Goal: Task Accomplishment & Management: Complete application form

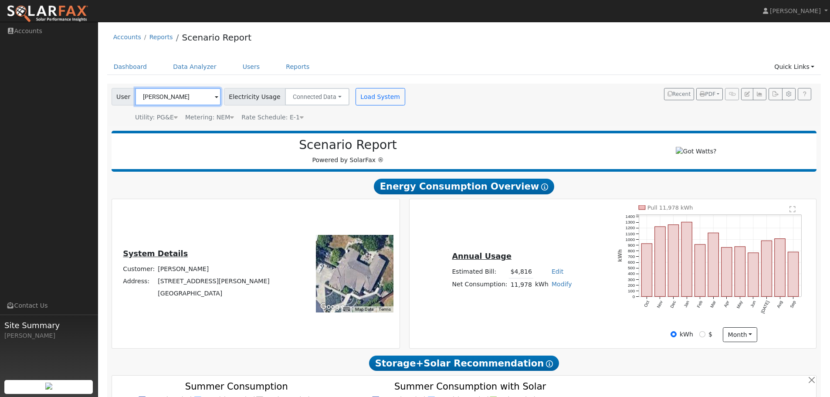
click at [196, 97] on input "[PERSON_NAME]" at bounding box center [178, 96] width 86 height 17
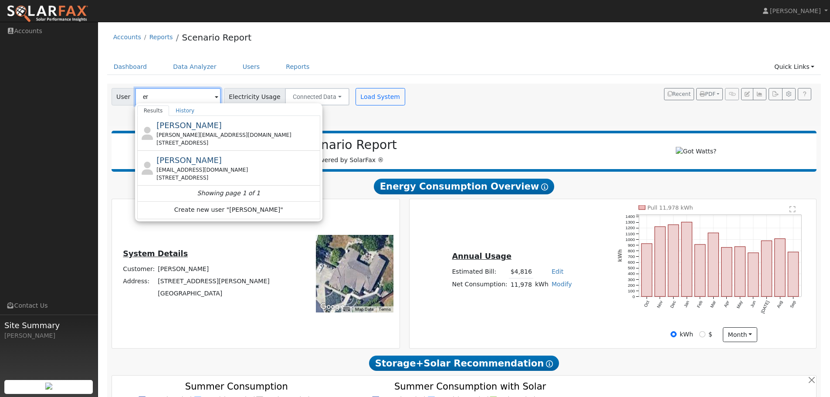
type input "e"
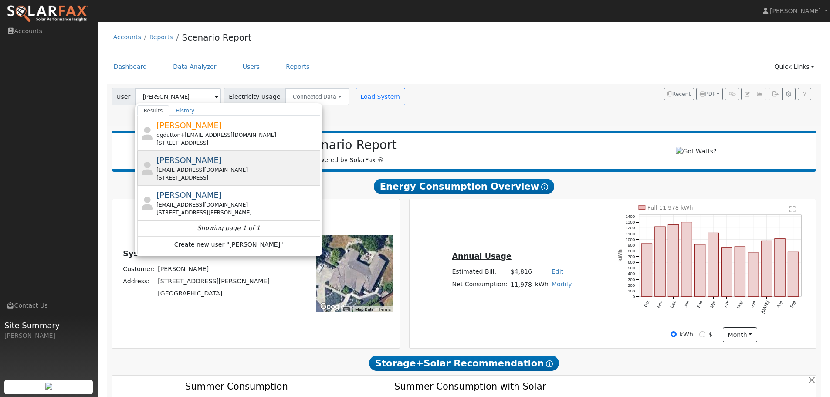
click at [204, 169] on div "davidjgoett@gmail.com" at bounding box center [237, 170] width 162 height 8
type input "David Goett"
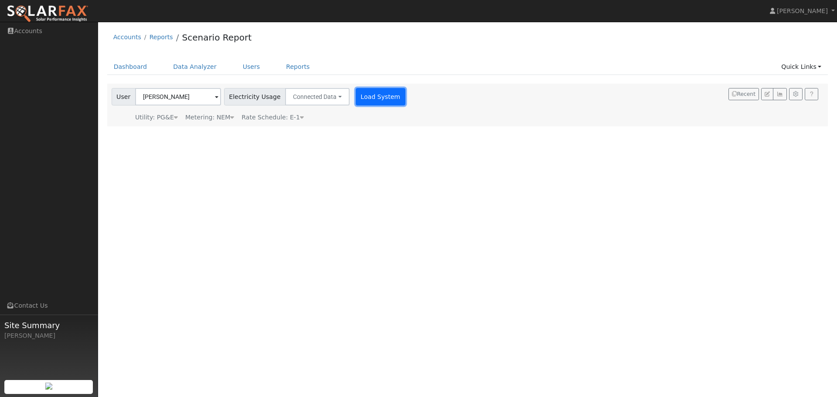
click at [375, 95] on button "Load System" at bounding box center [381, 96] width 50 height 17
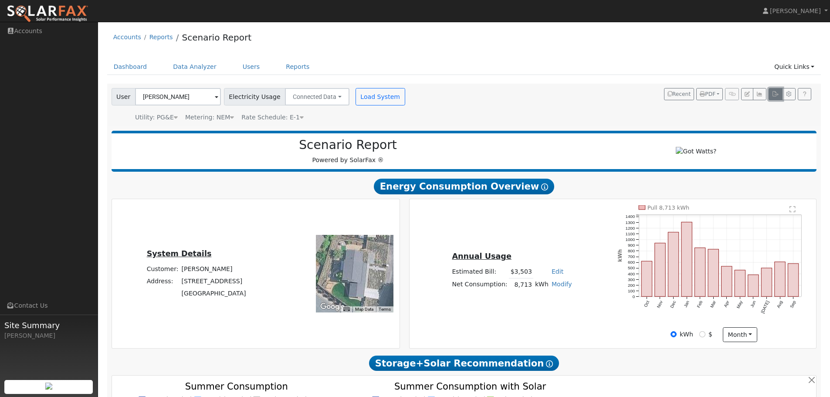
click at [775, 96] on icon "button" at bounding box center [775, 94] width 7 height 5
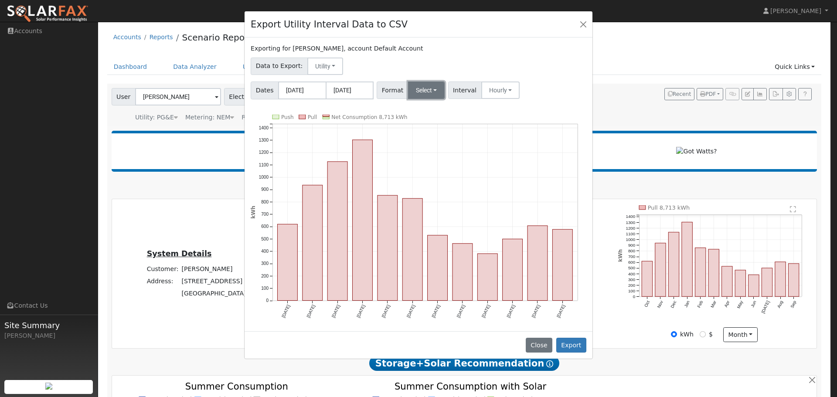
click at [414, 95] on button "Select" at bounding box center [426, 90] width 37 height 17
click at [435, 190] on link "OpenSolar" at bounding box center [437, 190] width 62 height 12
click at [573, 345] on button "Export" at bounding box center [571, 345] width 30 height 15
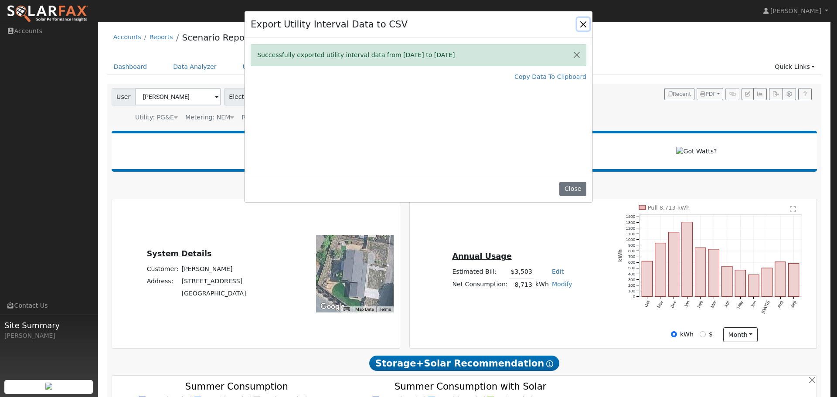
click at [585, 22] on button "Close" at bounding box center [583, 24] width 12 height 12
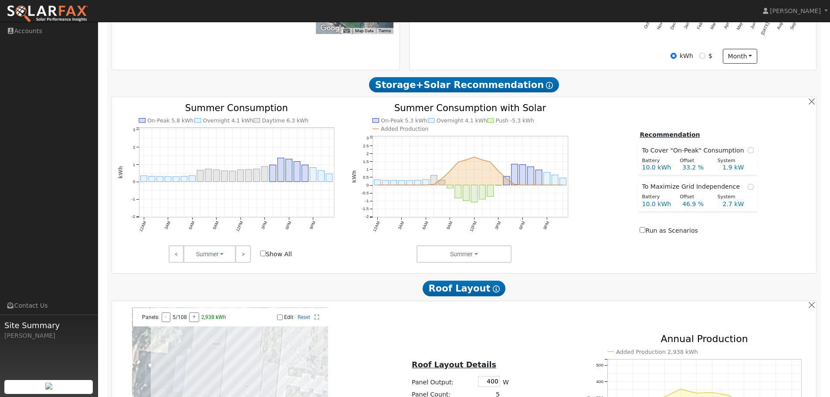
scroll to position [262, 0]
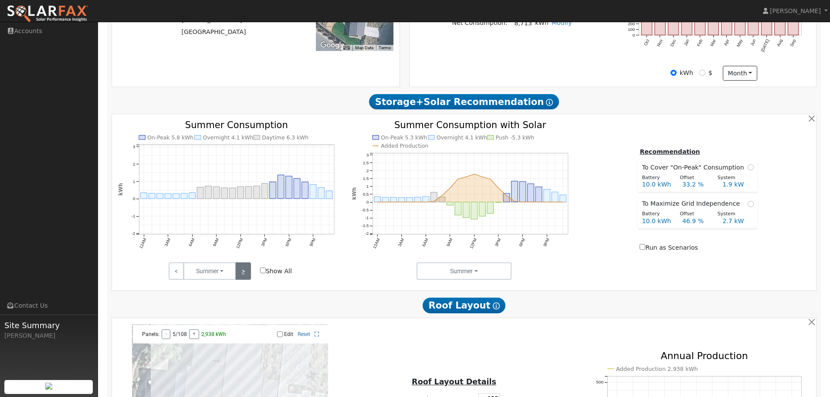
click at [247, 273] on link ">" at bounding box center [242, 270] width 15 height 17
click at [249, 275] on link ">" at bounding box center [242, 270] width 15 height 17
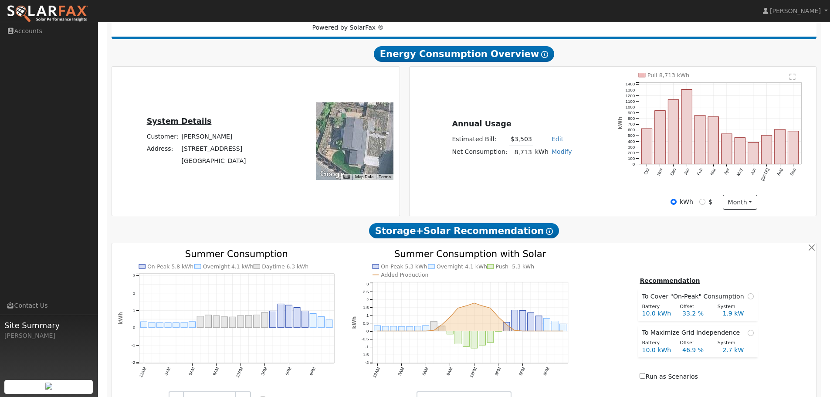
scroll to position [0, 0]
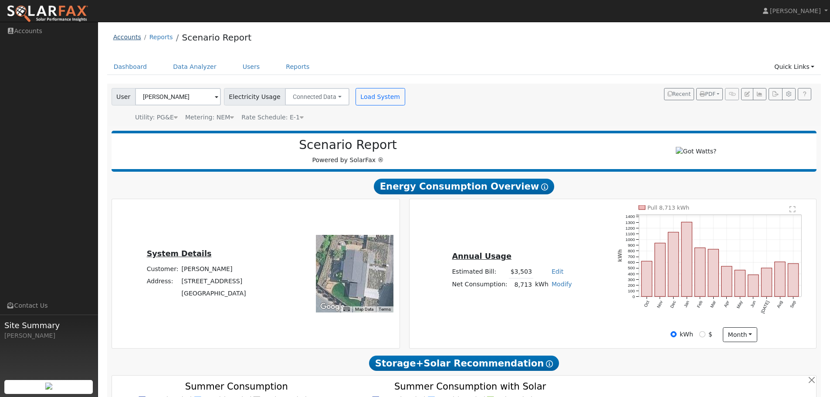
click at [125, 38] on link "Accounts" at bounding box center [127, 37] width 28 height 7
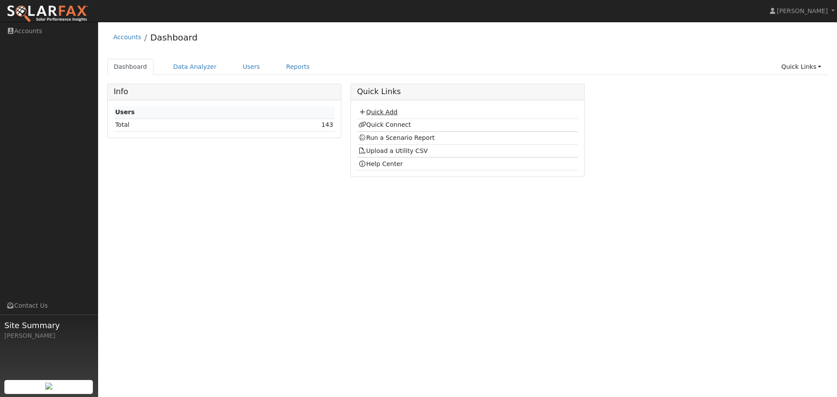
click at [376, 111] on link "Quick Add" at bounding box center [377, 112] width 39 height 7
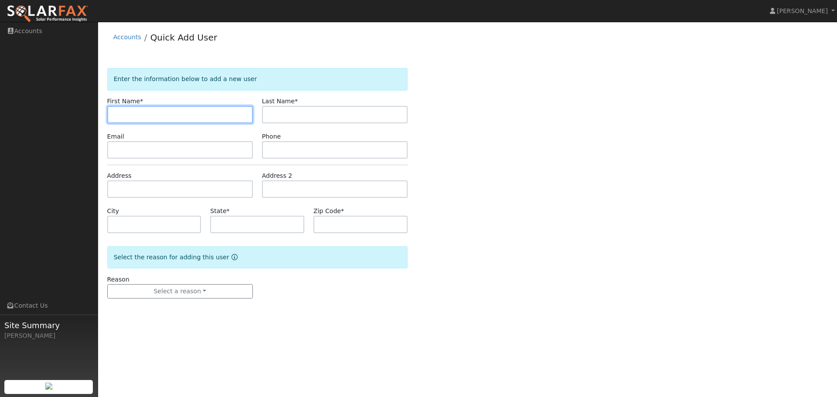
click at [139, 116] on input "text" at bounding box center [180, 114] width 146 height 17
paste input "Viviane"
type input "Viviane"
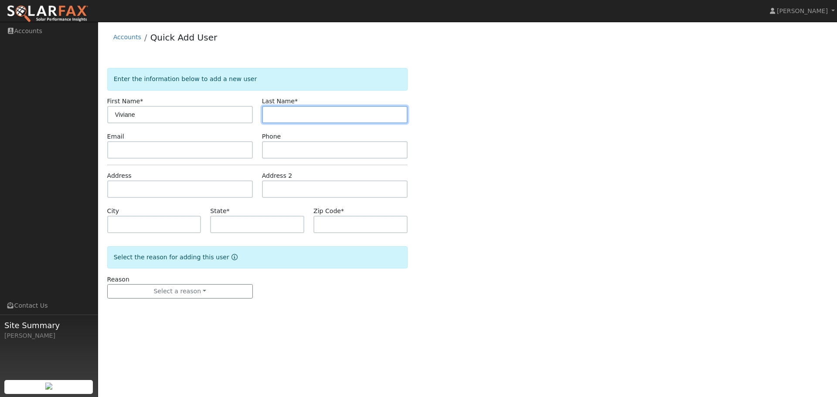
click at [317, 116] on input "text" at bounding box center [335, 114] width 146 height 17
paste input "Abudayeh"
type input "Abudayeh"
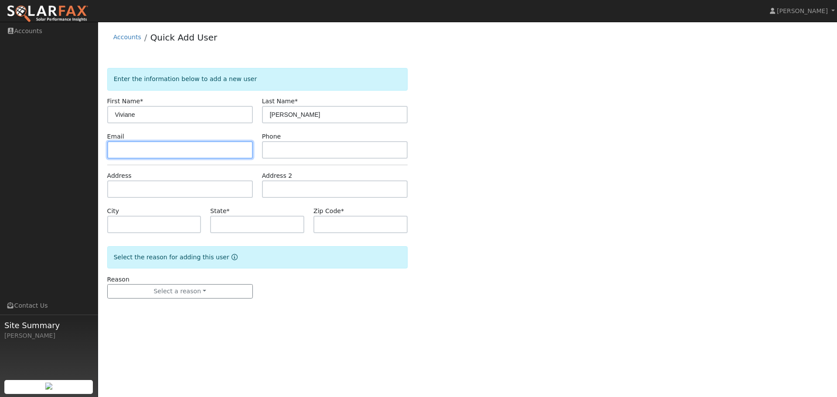
click at [135, 153] on input "text" at bounding box center [180, 149] width 146 height 17
click at [180, 155] on input "text" at bounding box center [180, 149] width 146 height 17
paste input "[EMAIL_ADDRESS][DOMAIN_NAME]"
type input "[EMAIL_ADDRESS][DOMAIN_NAME]"
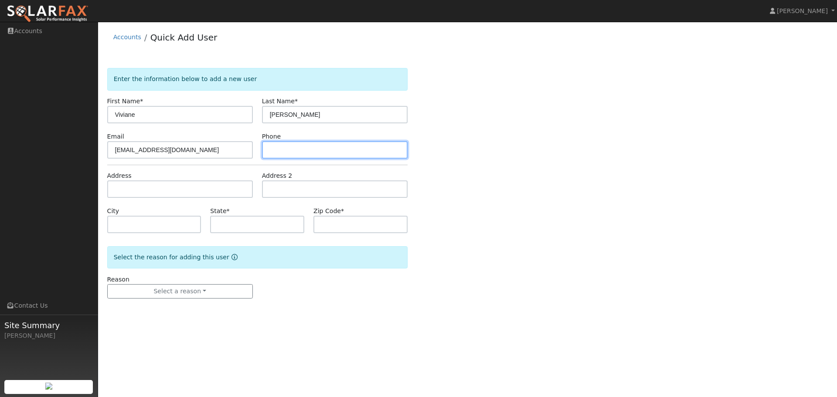
click at [306, 151] on input "text" at bounding box center [335, 149] width 146 height 17
click at [292, 153] on input "text" at bounding box center [335, 149] width 146 height 17
paste input "(925) 788-6286"
type input "(925) 788-6286"
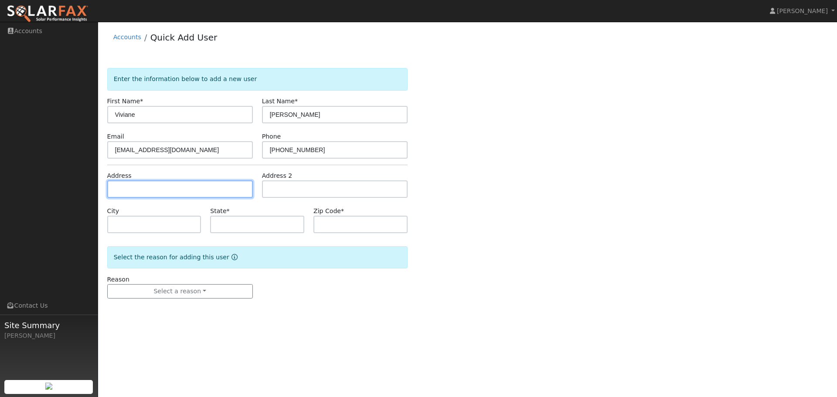
click at [160, 188] on input "text" at bounding box center [180, 188] width 146 height 17
paste input "1109 Black pine Lane, pleasant Hill, 94523"
type input "1109 Black Pine Lane"
type input "Pleasant Hill"
type input "CA"
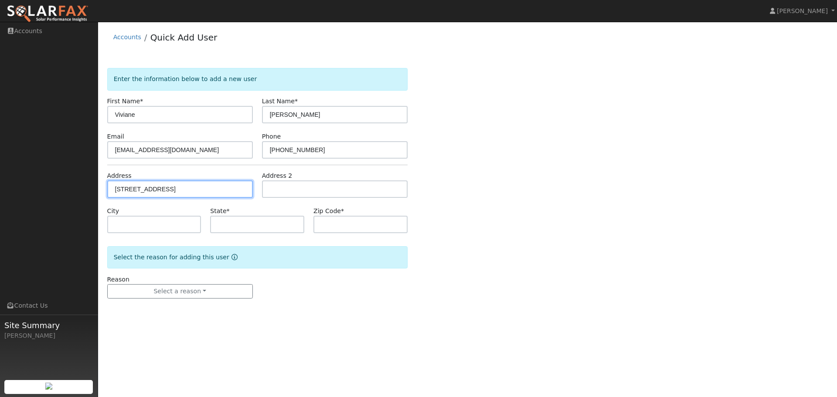
type input "94523"
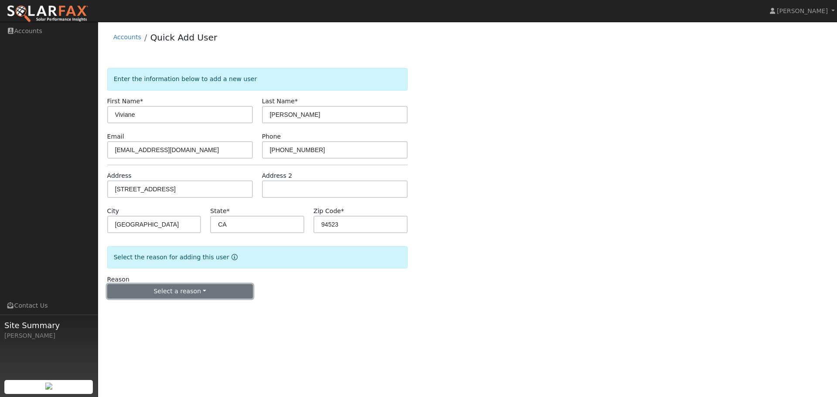
click at [193, 291] on button "Select a reason" at bounding box center [180, 291] width 146 height 15
click at [159, 324] on link "New customer adding solar" at bounding box center [156, 322] width 96 height 12
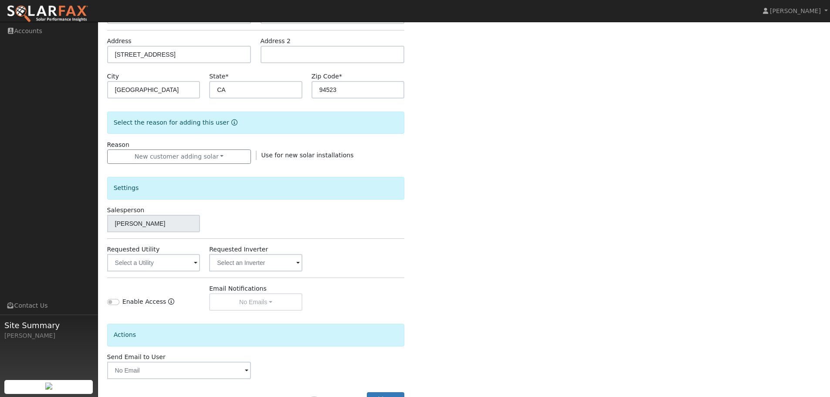
scroll to position [166, 0]
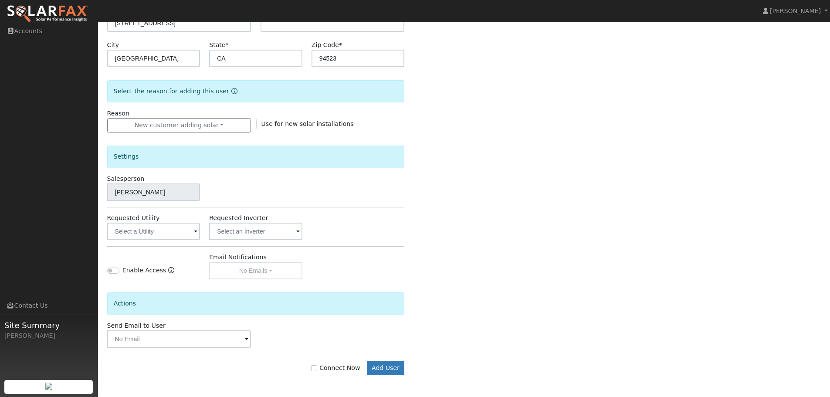
click at [194, 236] on span at bounding box center [195, 232] width 3 height 10
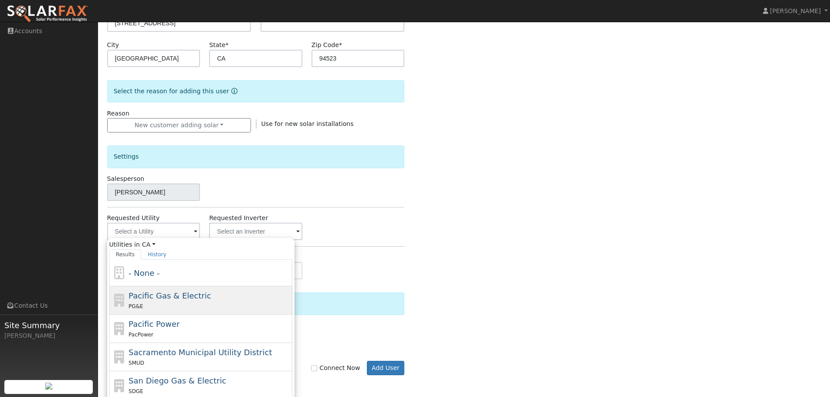
click at [174, 299] on span "Pacific Gas & Electric" at bounding box center [170, 295] width 82 height 9
type input "Pacific Gas & Electric"
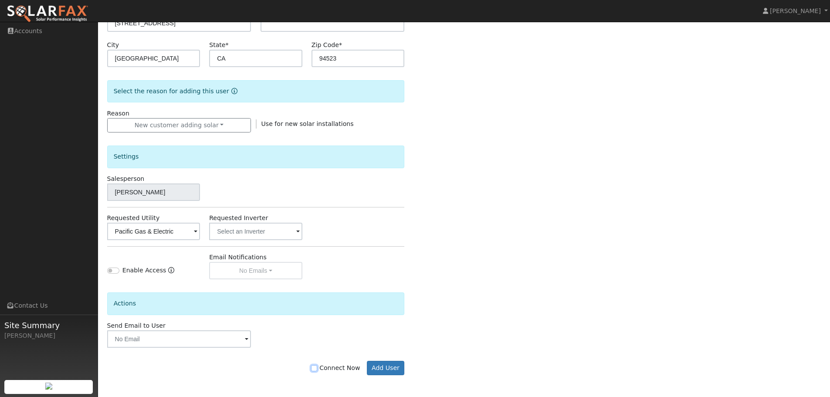
click at [317, 369] on input "Connect Now" at bounding box center [314, 368] width 6 height 6
checkbox input "true"
click at [391, 366] on button "Add User" at bounding box center [386, 368] width 38 height 15
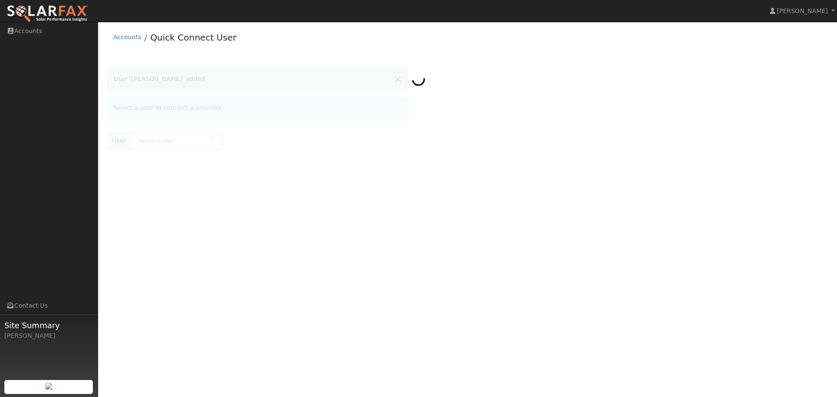
type input "Viviane Abudayeh"
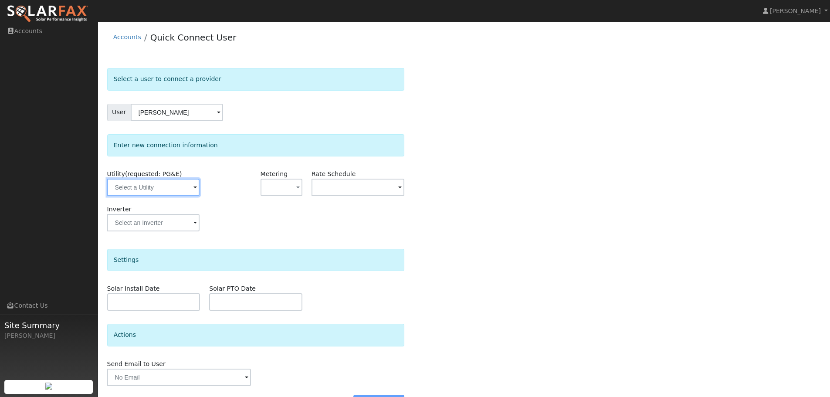
click at [186, 189] on input "text" at bounding box center [153, 187] width 92 height 17
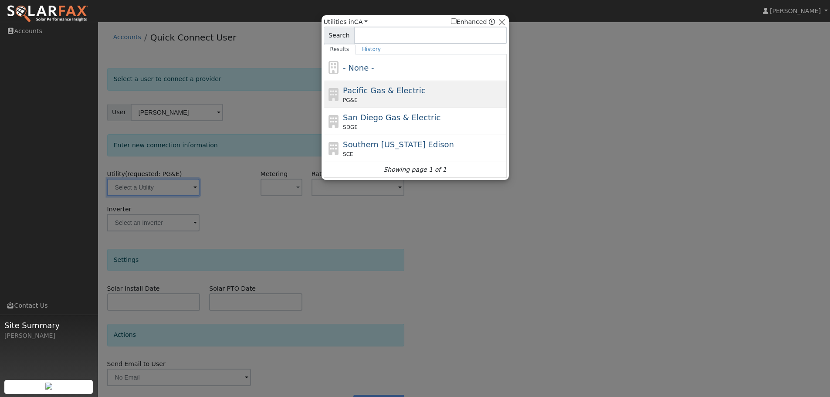
click at [387, 99] on div "PG&E" at bounding box center [424, 100] width 162 height 8
type input "PG&E"
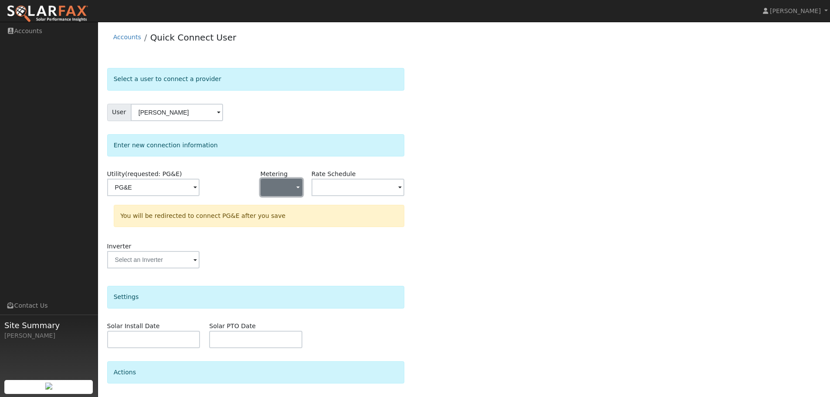
click at [286, 185] on button "button" at bounding box center [282, 187] width 42 height 17
drag, startPoint x: 299, startPoint y: 221, endPoint x: 350, endPoint y: 187, distance: 61.8
click at [300, 221] on link "NEM" at bounding box center [291, 219] width 61 height 12
click at [351, 188] on input "text" at bounding box center [358, 187] width 93 height 17
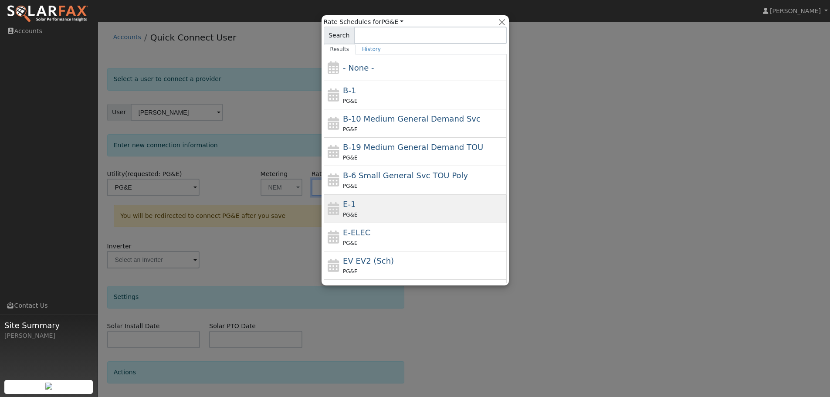
click at [375, 204] on div "E-1 PG&E" at bounding box center [424, 208] width 162 height 21
type input "E-1"
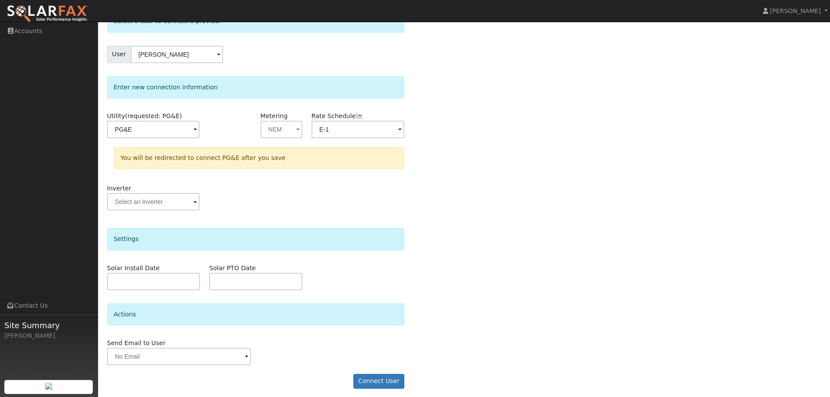
scroll to position [63, 0]
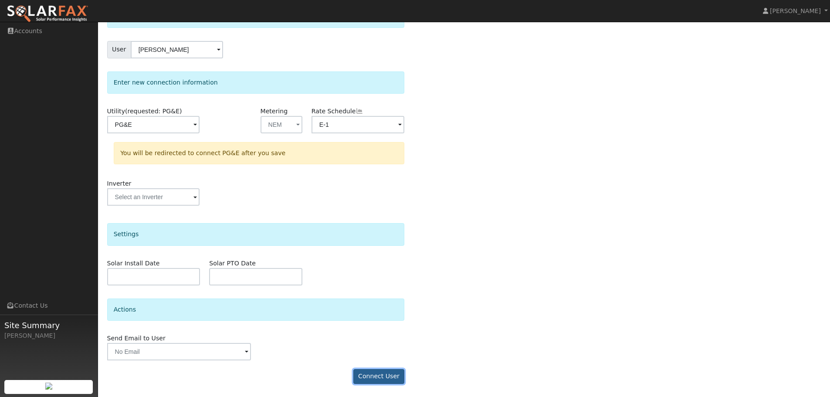
click at [381, 373] on button "Connect User" at bounding box center [379, 376] width 51 height 15
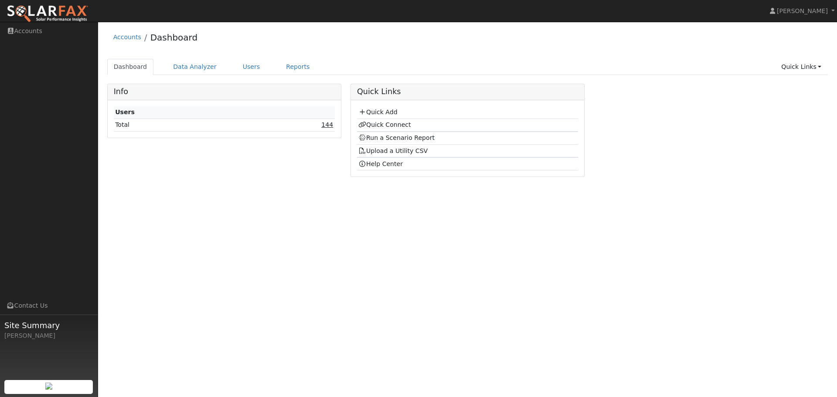
click at [327, 126] on link "144" at bounding box center [327, 124] width 12 height 7
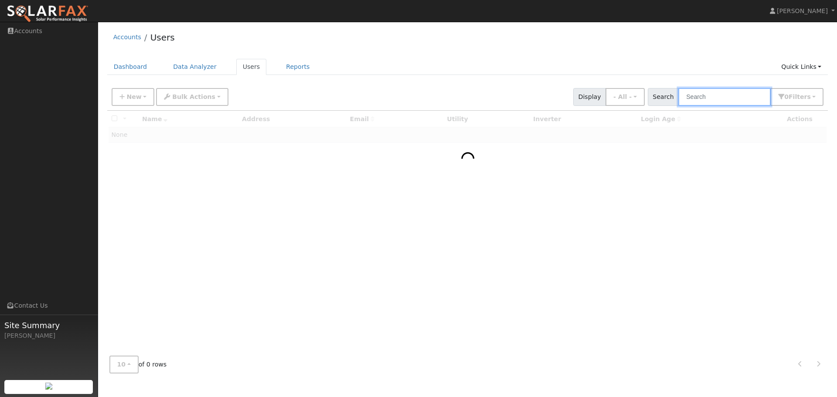
click at [706, 98] on input "text" at bounding box center [724, 97] width 92 height 18
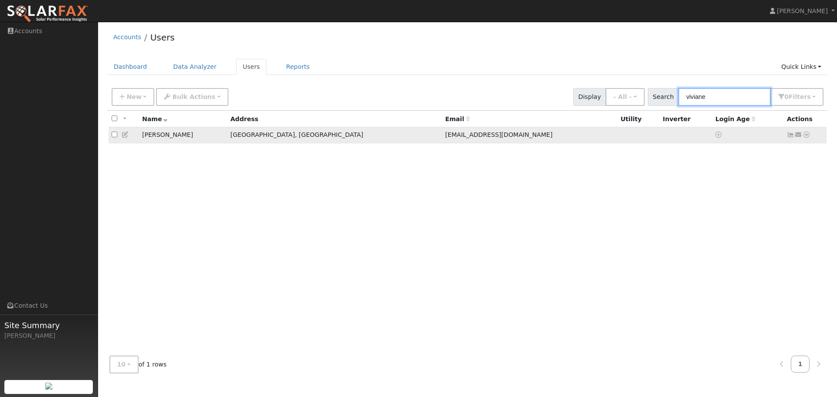
type input "viviane"
click at [807, 137] on icon at bounding box center [807, 135] width 8 height 6
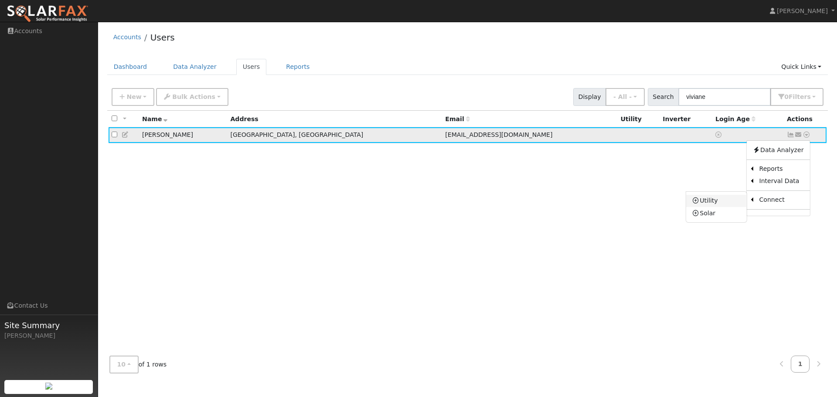
click at [716, 203] on link "Utility" at bounding box center [716, 201] width 61 height 12
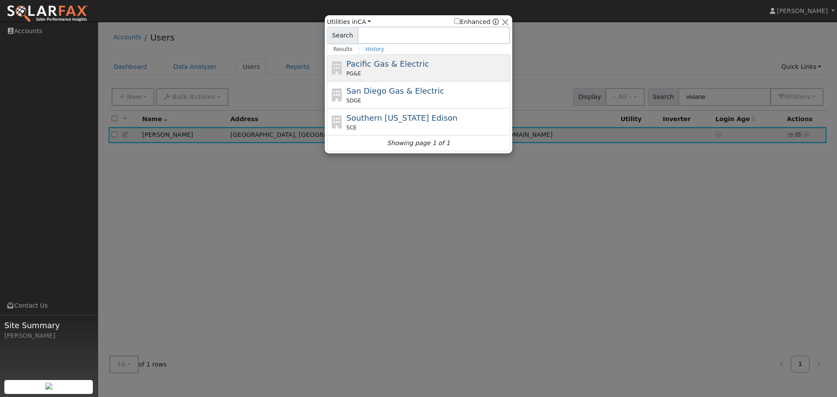
click at [406, 72] on div "PG&E" at bounding box center [428, 74] width 162 height 8
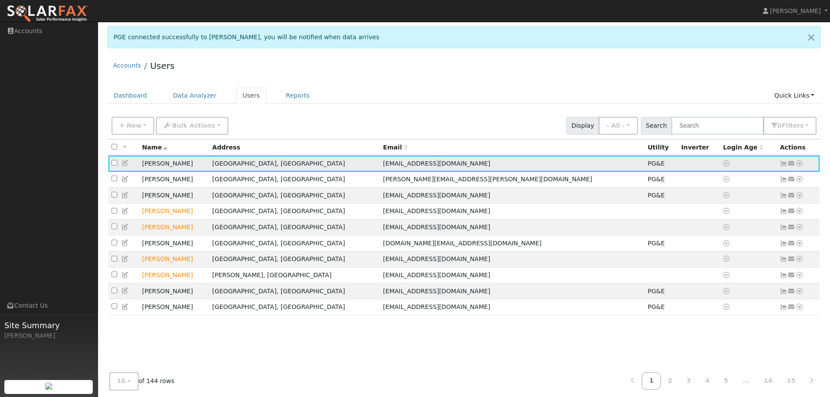
click at [800, 165] on icon at bounding box center [800, 163] width 8 height 6
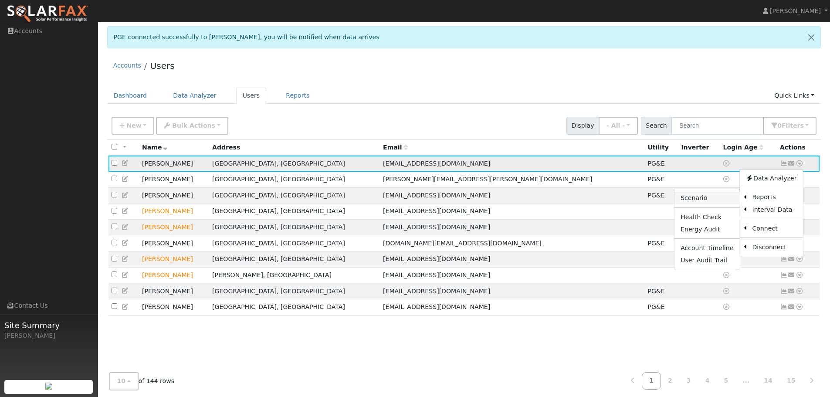
click at [724, 198] on link "Scenario" at bounding box center [707, 198] width 65 height 12
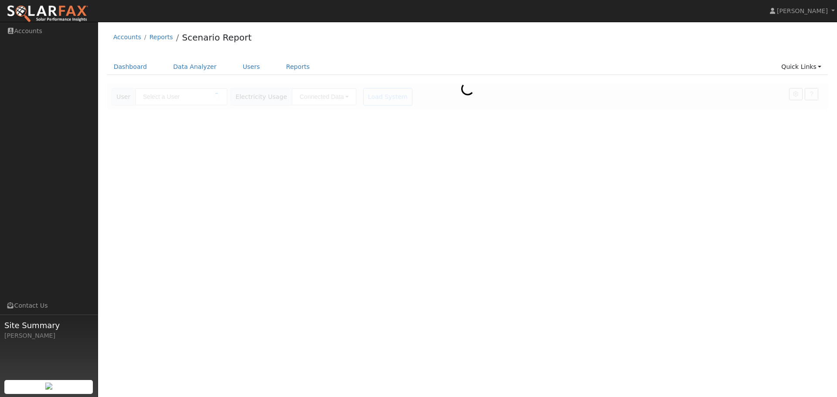
type input "[PERSON_NAME]"
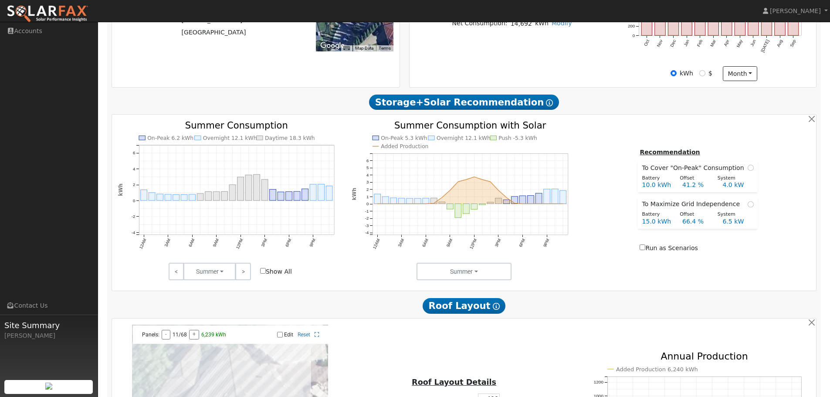
scroll to position [262, 0]
click at [246, 275] on link ">" at bounding box center [242, 270] width 15 height 17
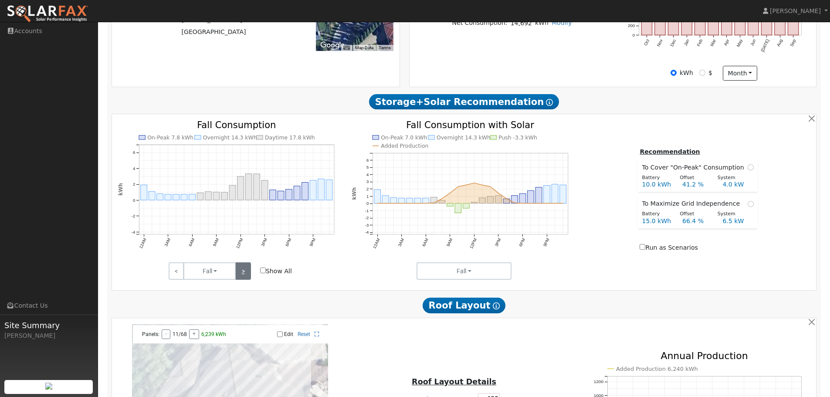
click at [245, 275] on link ">" at bounding box center [242, 270] width 15 height 17
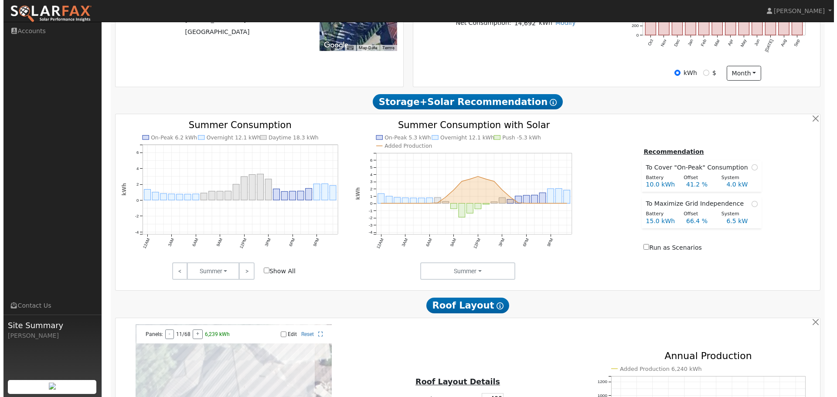
scroll to position [0, 0]
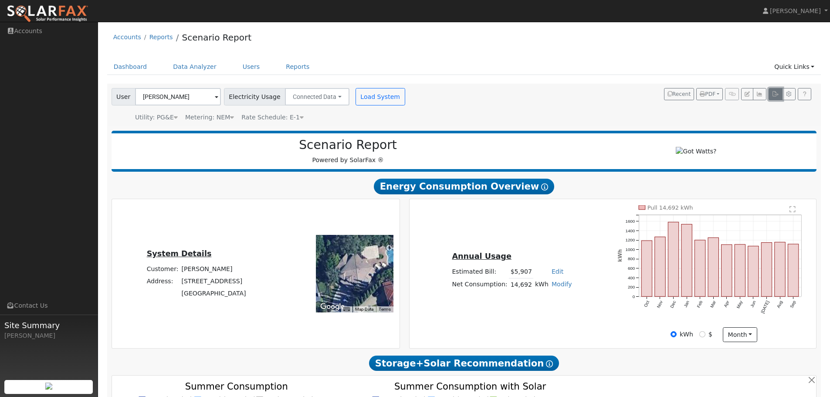
click at [770, 94] on button "button" at bounding box center [776, 94] width 14 height 12
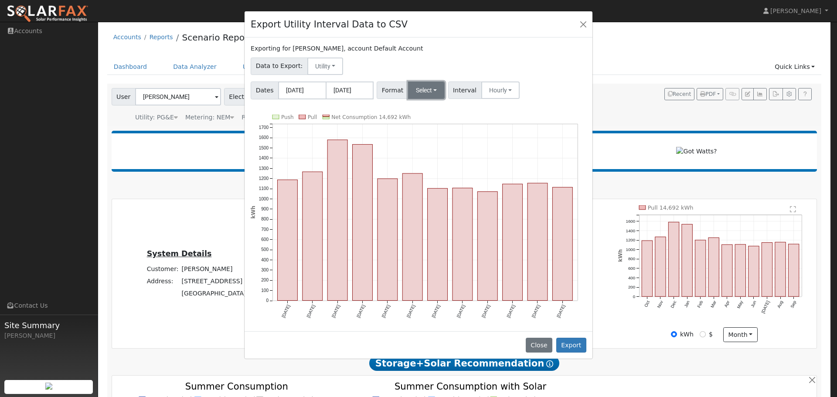
click at [428, 91] on button "Select" at bounding box center [426, 90] width 37 height 17
click at [422, 188] on link "OpenSolar" at bounding box center [437, 190] width 62 height 12
click at [570, 349] on button "Export" at bounding box center [571, 345] width 30 height 15
